Goal: Navigation & Orientation: Find specific page/section

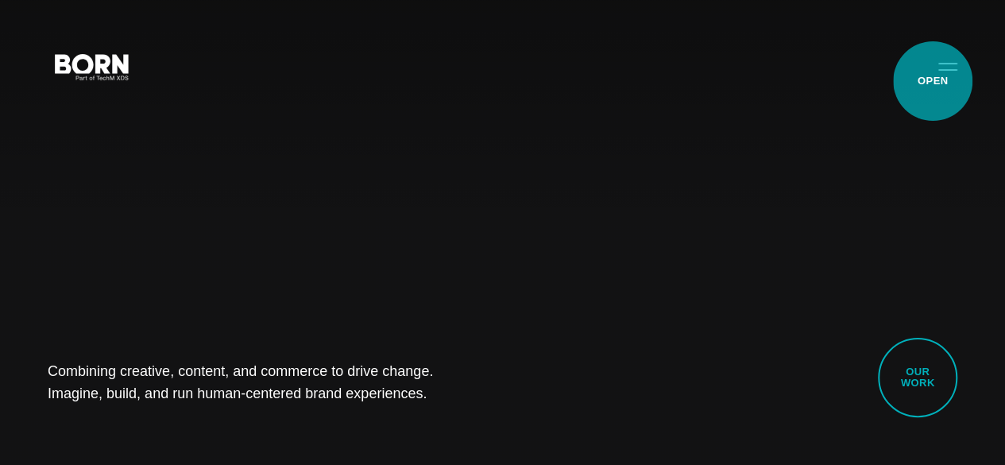
click at [933, 81] on button "Primary Menu" at bounding box center [948, 65] width 38 height 33
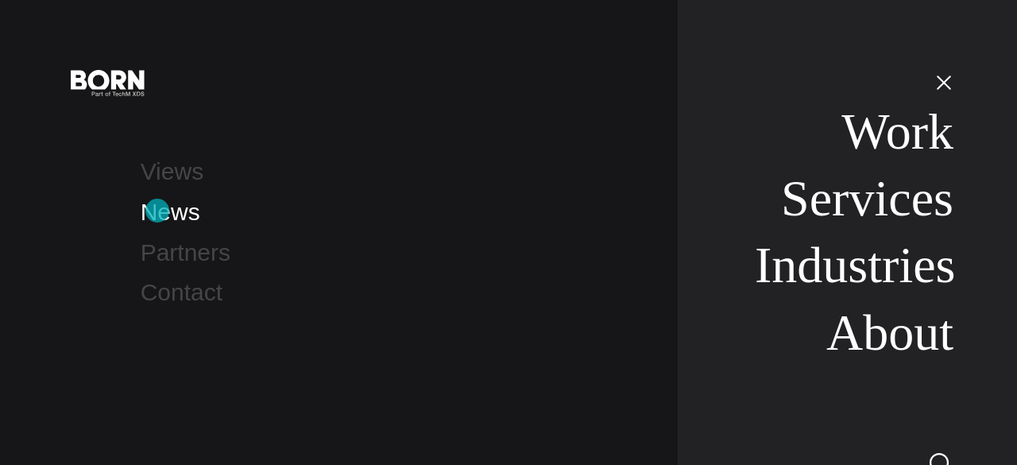
click at [157, 211] on link "News" at bounding box center [171, 212] width 60 height 26
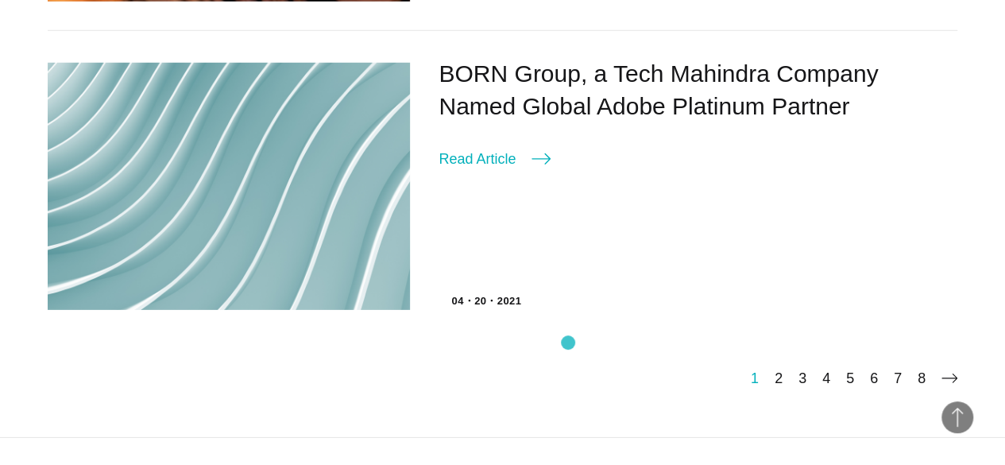
scroll to position [2370, 0]
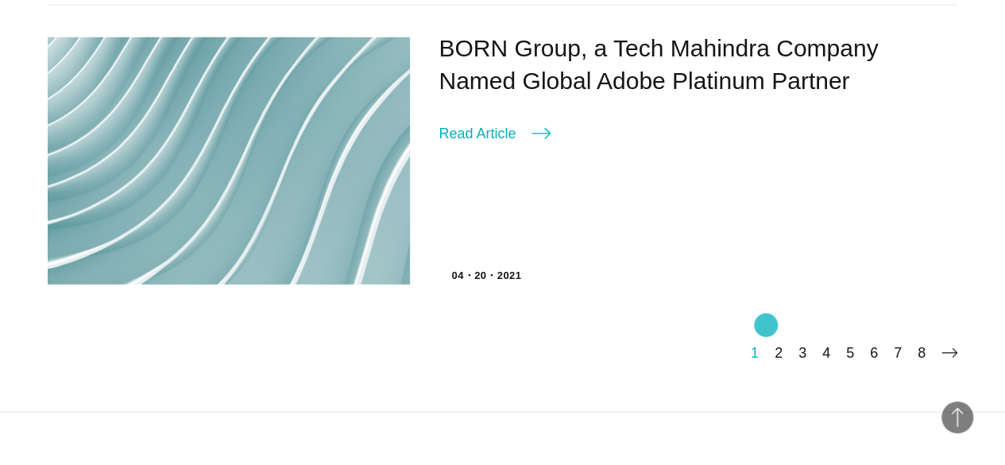
click at [775, 345] on link "2" at bounding box center [779, 353] width 8 height 16
